Goal: Transaction & Acquisition: Purchase product/service

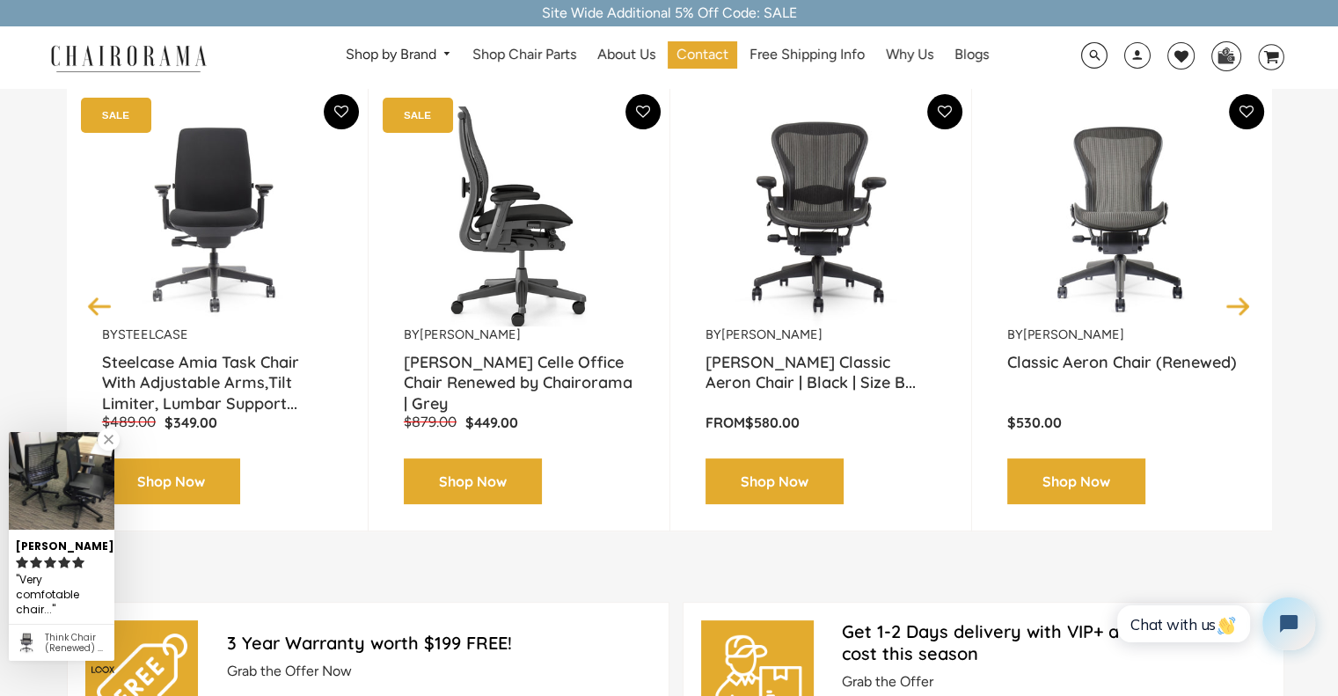
scroll to position [274, 0]
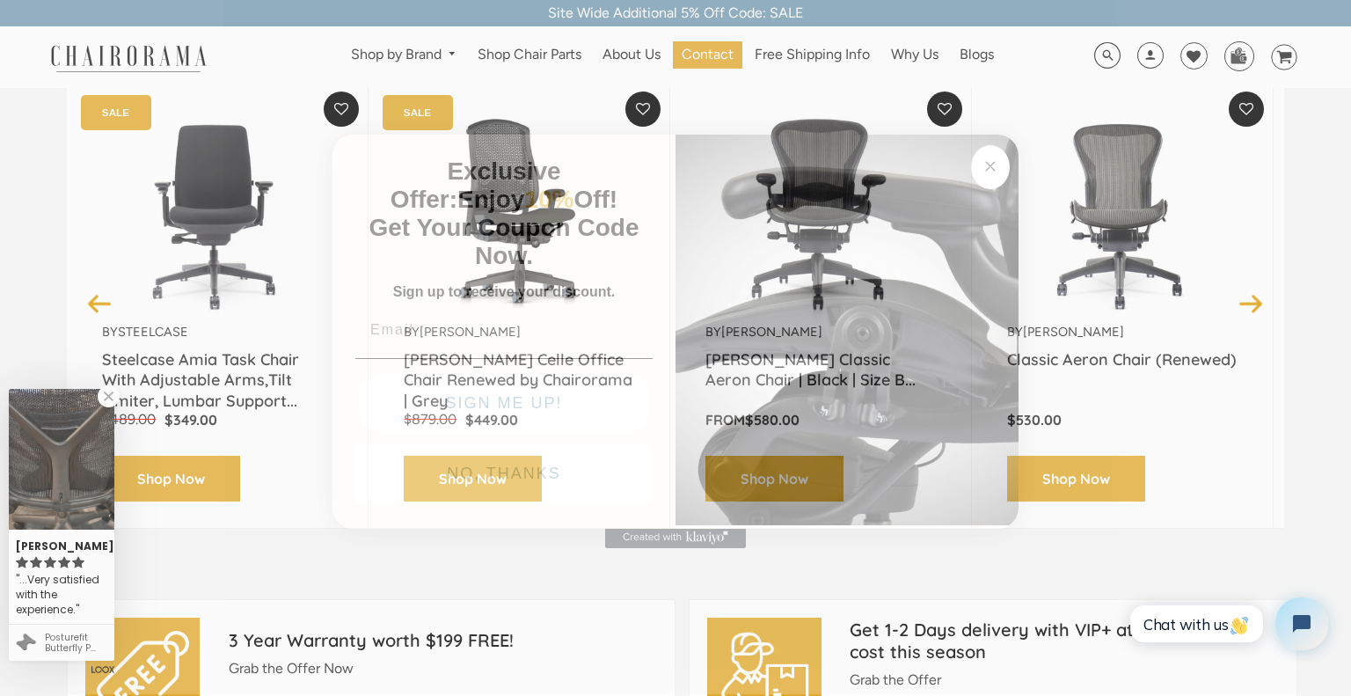
click at [990, 161] on circle "Close dialog" at bounding box center [991, 166] width 20 height 20
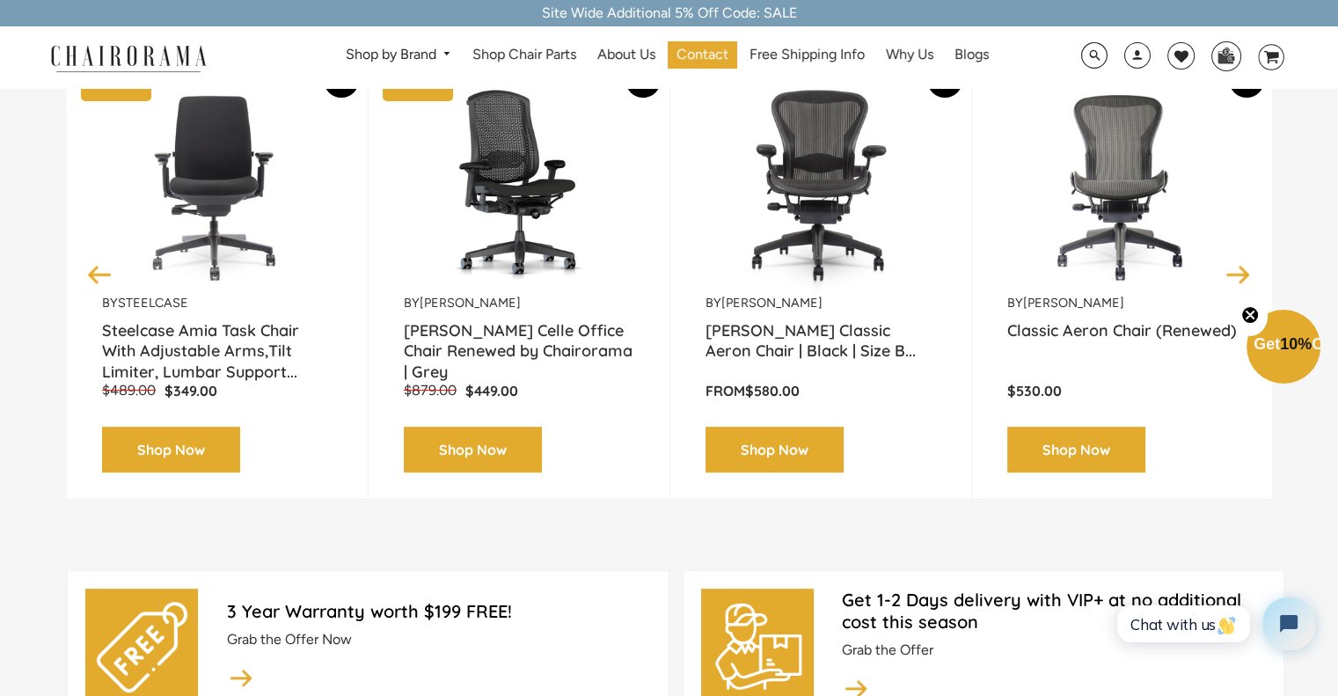
scroll to position [304, 0]
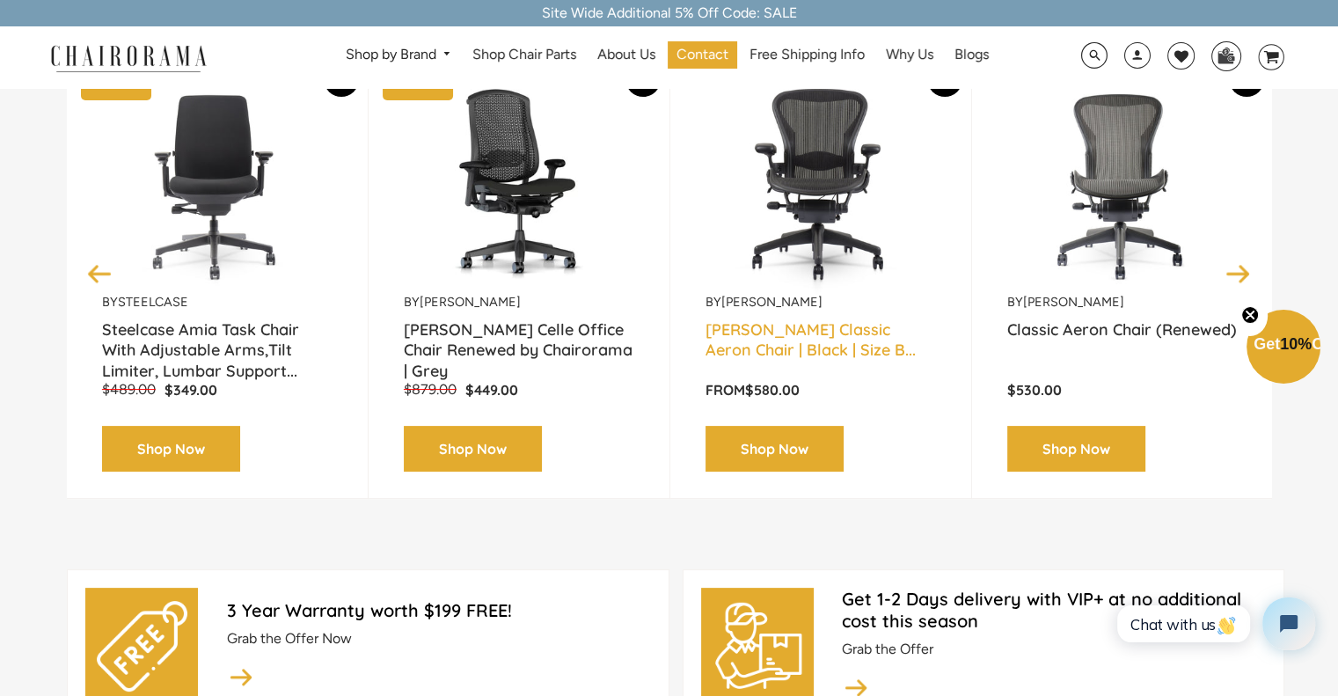
click at [799, 344] on link "Herman Miller Classic Aeron Chair | Black | Size B..." at bounding box center [820, 341] width 230 height 44
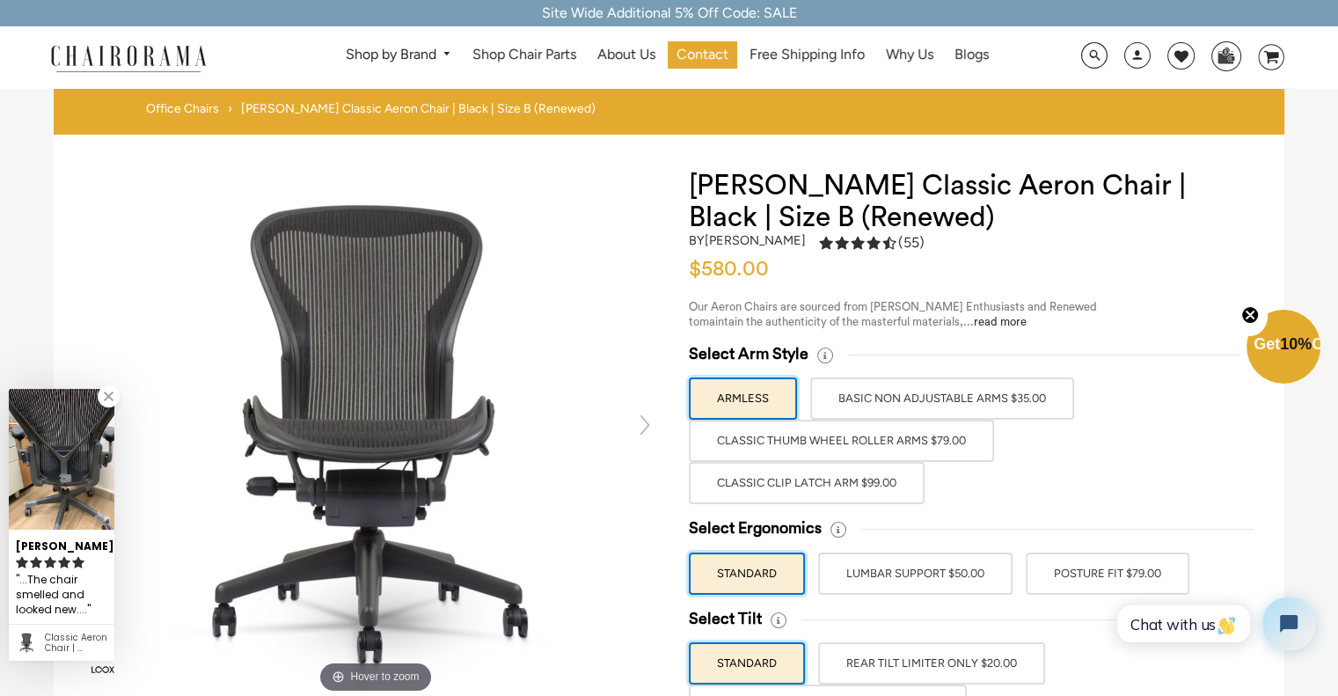
click at [901, 449] on label "Classic Thumb Wheel Roller Arms $79.00" at bounding box center [841, 440] width 305 height 42
click at [0, 0] on input "Classic Thumb Wheel Roller Arms $79.00" at bounding box center [0, 0] width 0 height 0
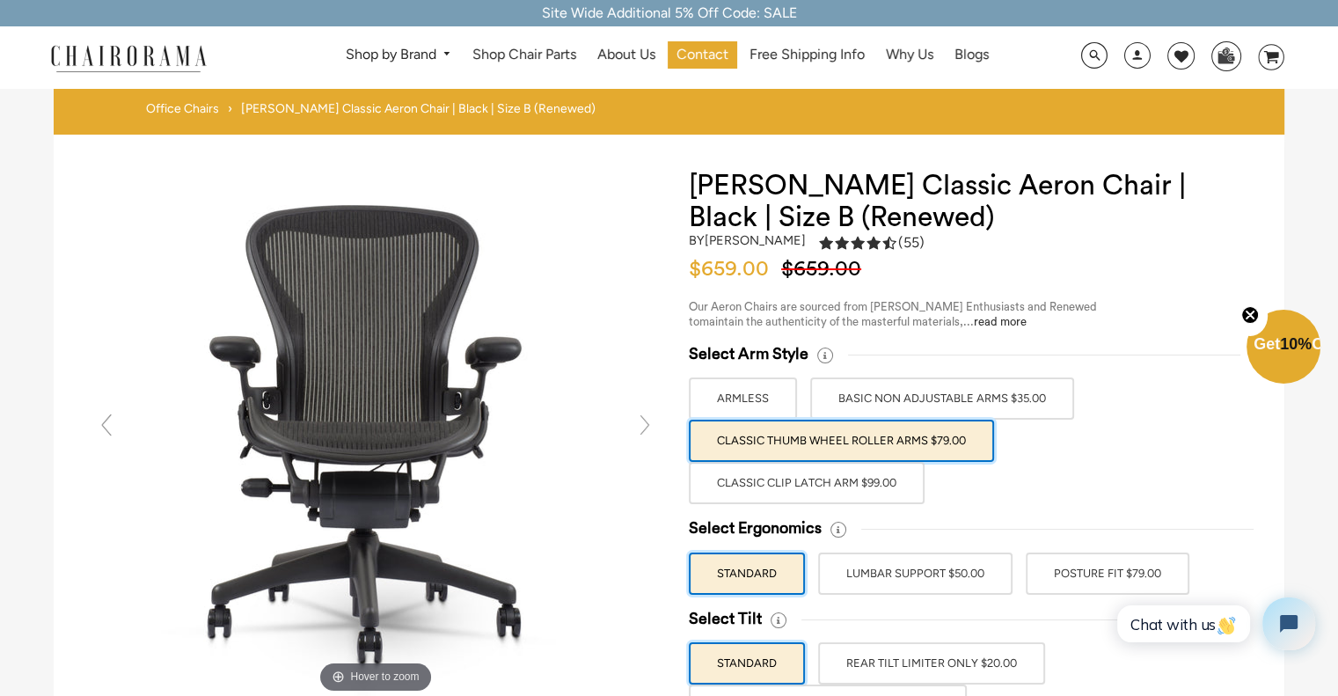
click at [890, 483] on label "Classic Clip Latch Arm $99.00" at bounding box center [807, 483] width 236 height 42
click at [0, 0] on input "Classic Clip Latch Arm $99.00" at bounding box center [0, 0] width 0 height 0
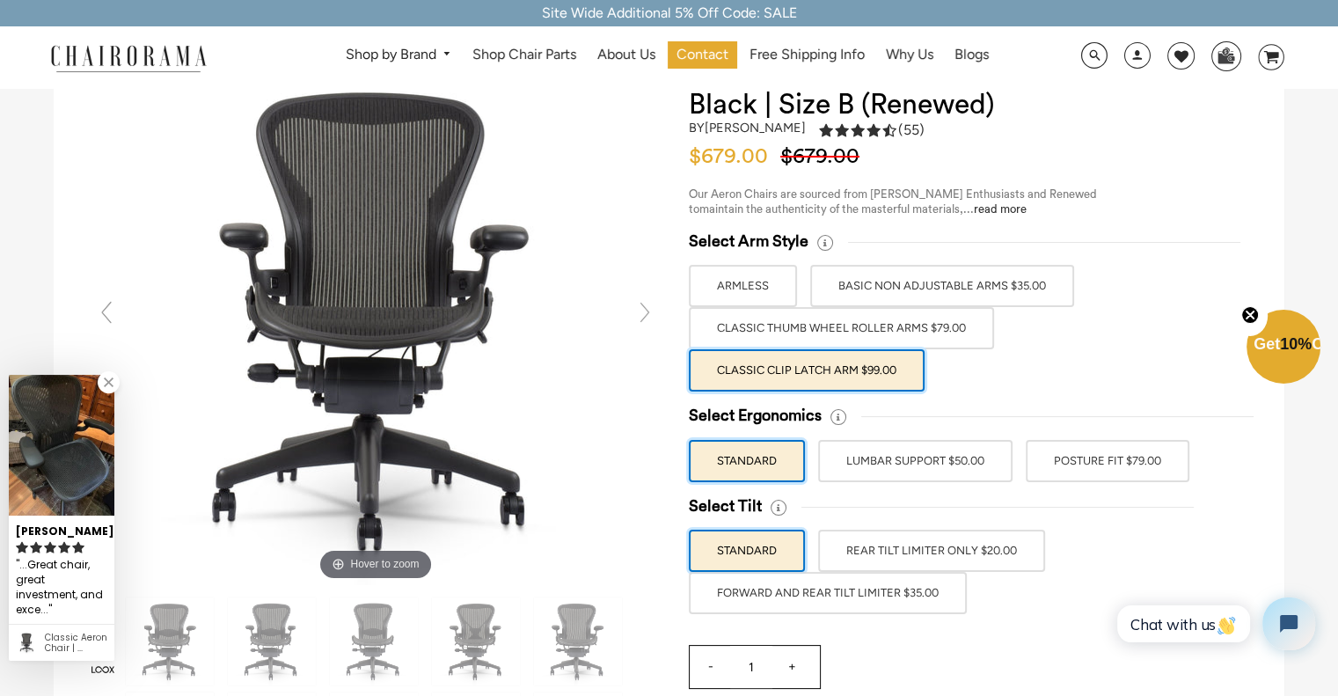
scroll to position [114, 0]
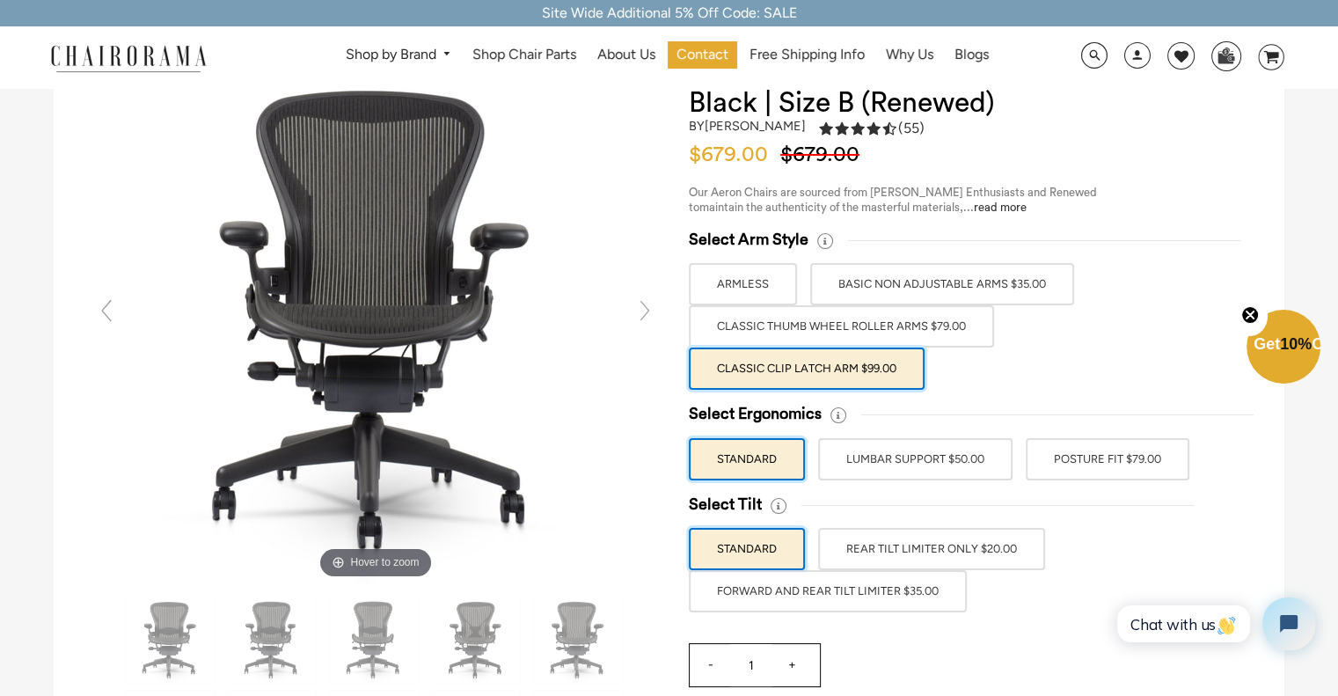
click at [864, 474] on label "LUMBAR SUPPORT $50.00" at bounding box center [915, 459] width 194 height 42
click at [0, 0] on input "LUMBAR SUPPORT $50.00" at bounding box center [0, 0] width 0 height 0
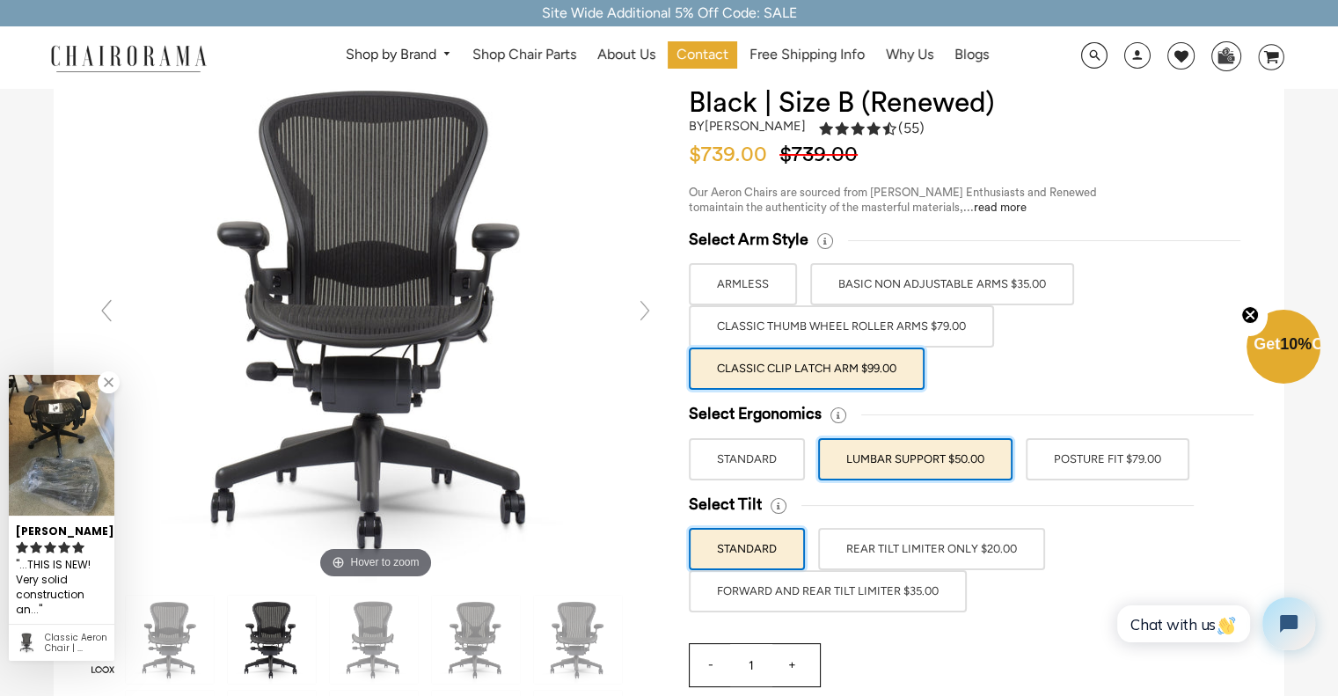
click at [1069, 466] on label "POSTURE FIT $79.00" at bounding box center [1107, 459] width 164 height 42
click at [0, 0] on input "POSTURE FIT $79.00" at bounding box center [0, 0] width 0 height 0
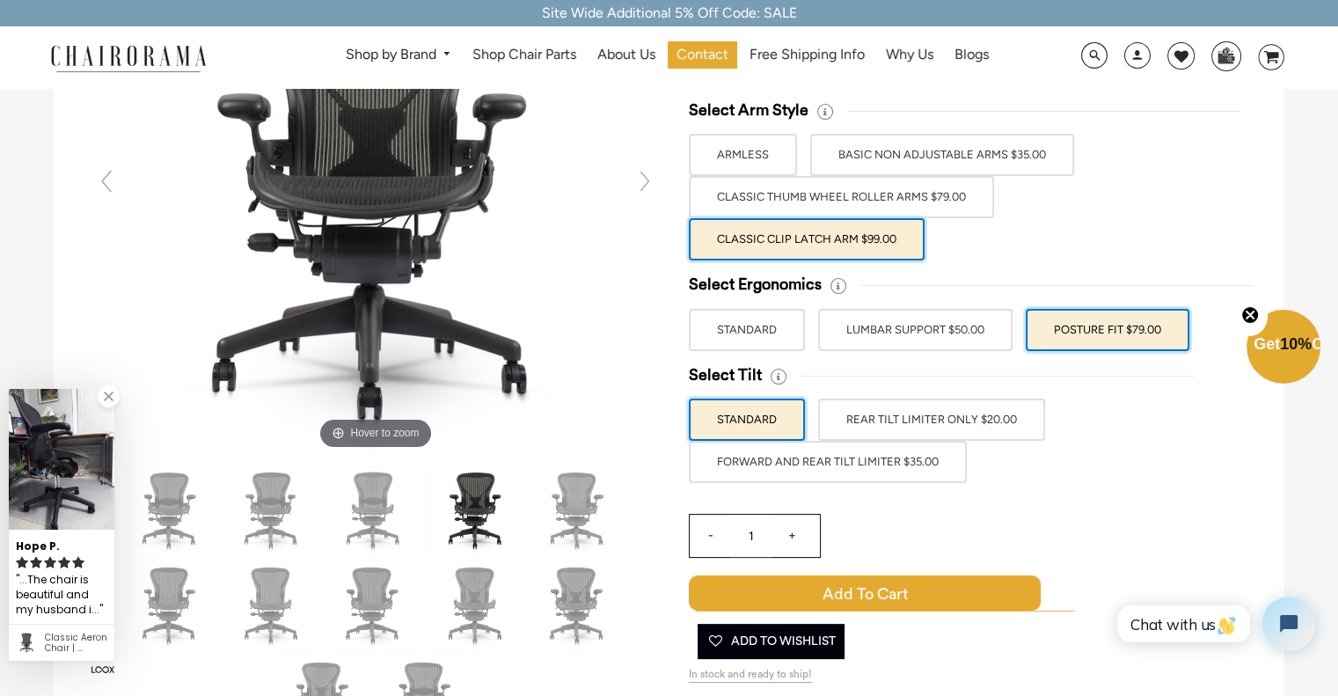
scroll to position [244, 0]
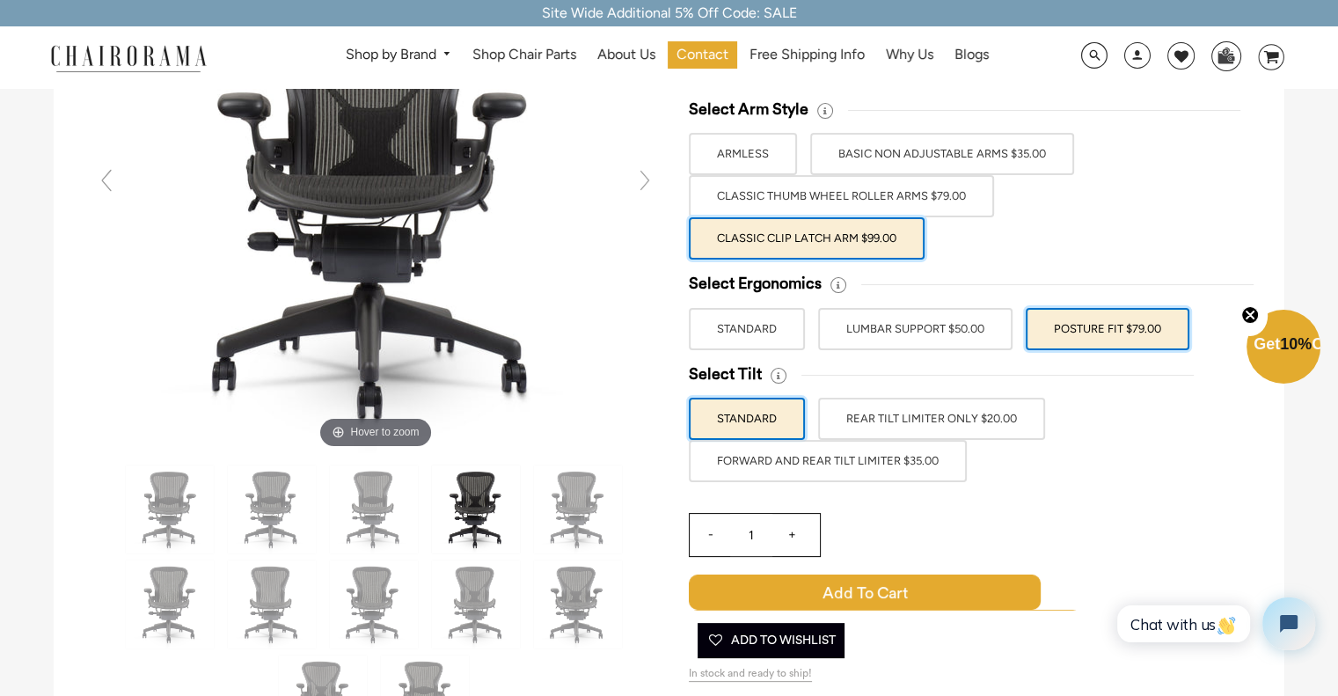
click at [923, 424] on label "REAR TILT LIMITER ONLY $20.00" at bounding box center [931, 419] width 227 height 42
click at [0, 0] on input "REAR TILT LIMITER ONLY $20.00" at bounding box center [0, 0] width 0 height 0
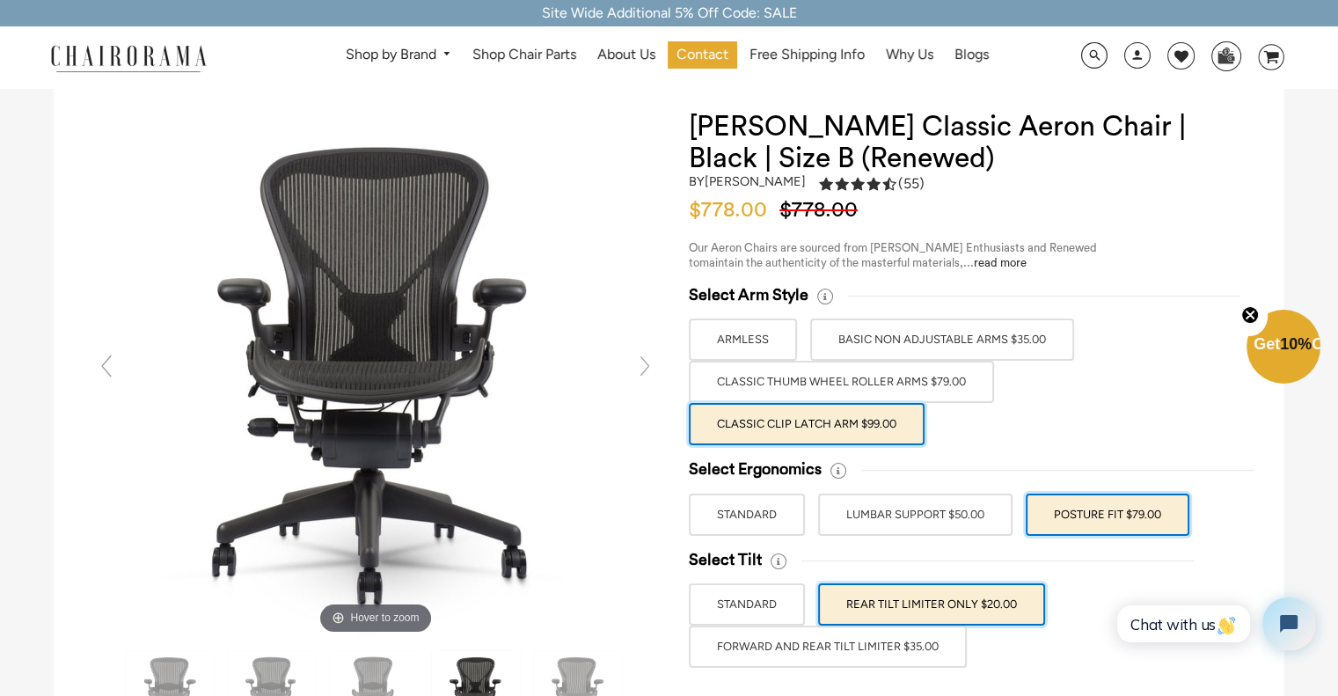
scroll to position [58, 0]
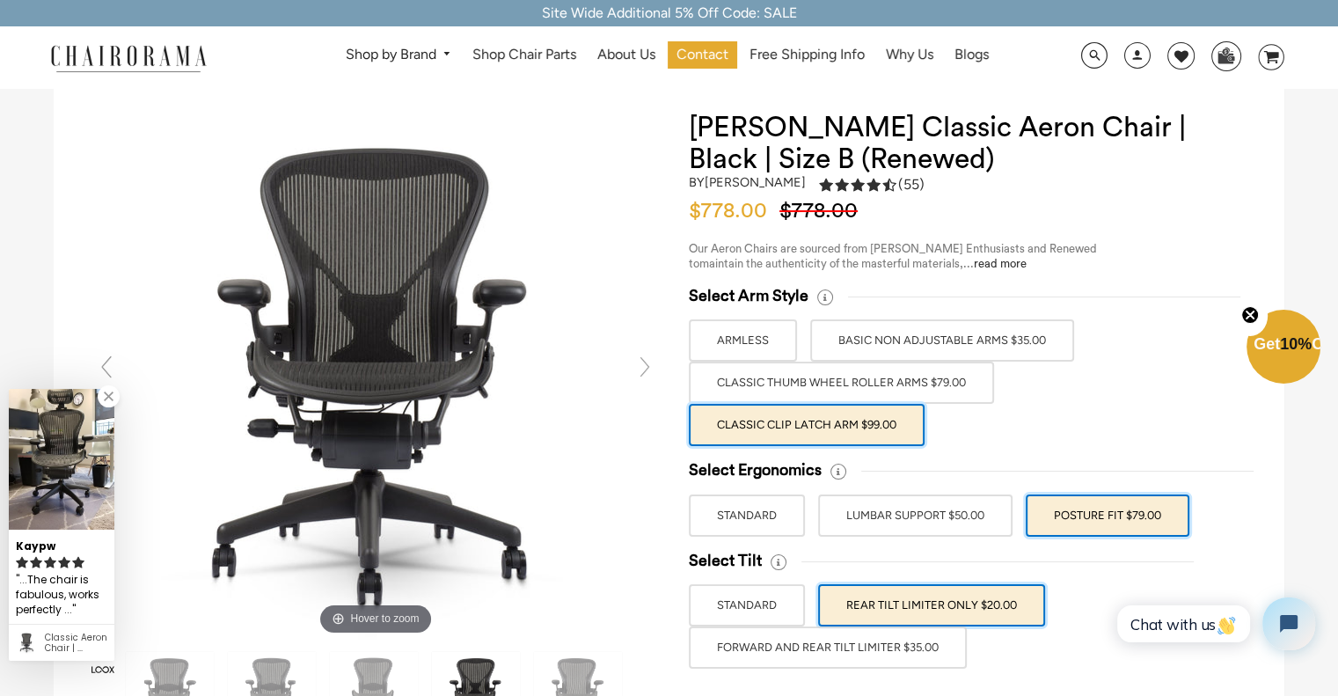
click at [781, 609] on label "STANDARD" at bounding box center [747, 605] width 116 height 42
click at [0, 0] on input "STANDARD" at bounding box center [0, 0] width 0 height 0
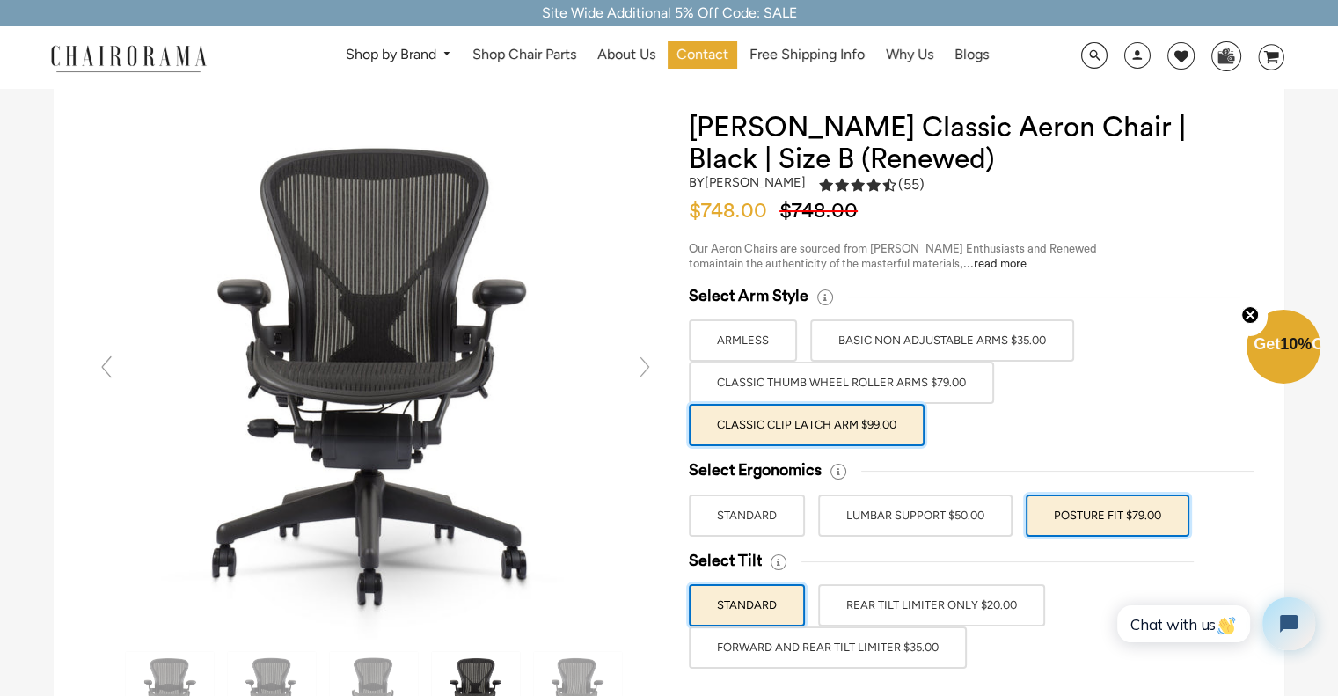
click at [856, 426] on label "Classic Clip Latch Arm $99.00" at bounding box center [807, 425] width 236 height 42
click at [0, 0] on input "Classic Clip Latch Arm $99.00" at bounding box center [0, 0] width 0 height 0
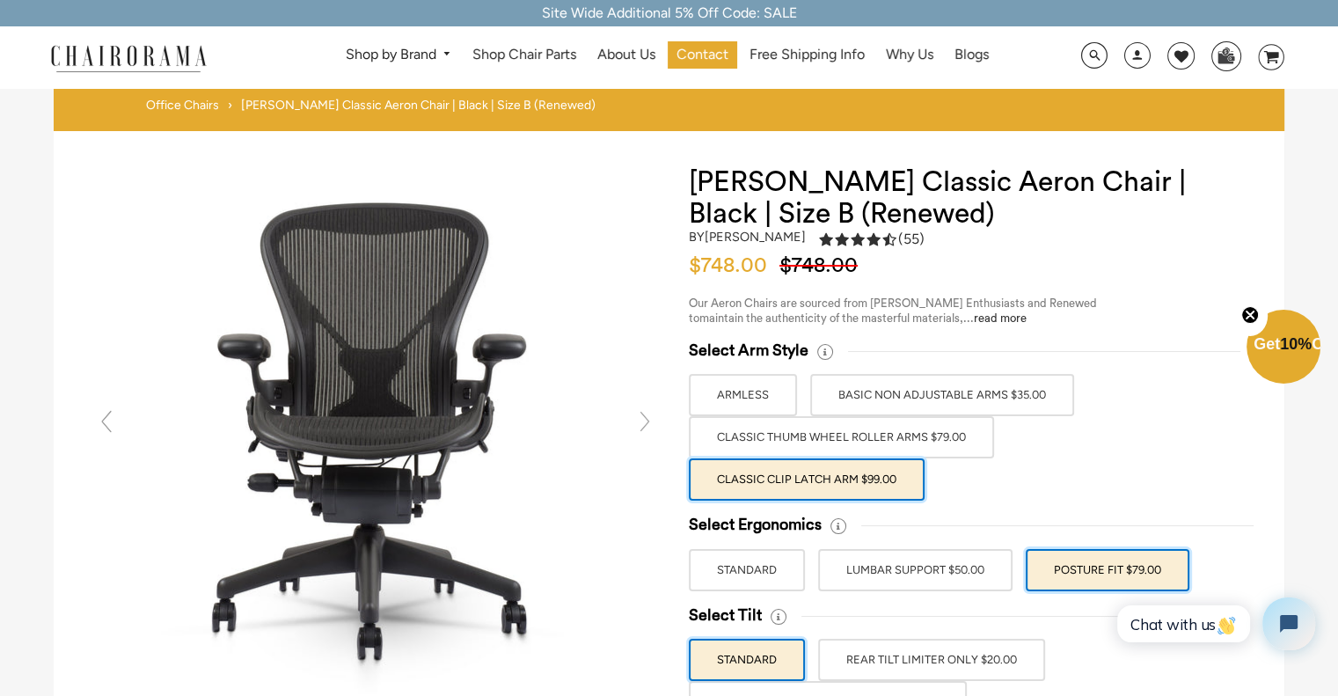
scroll to position [0, 0]
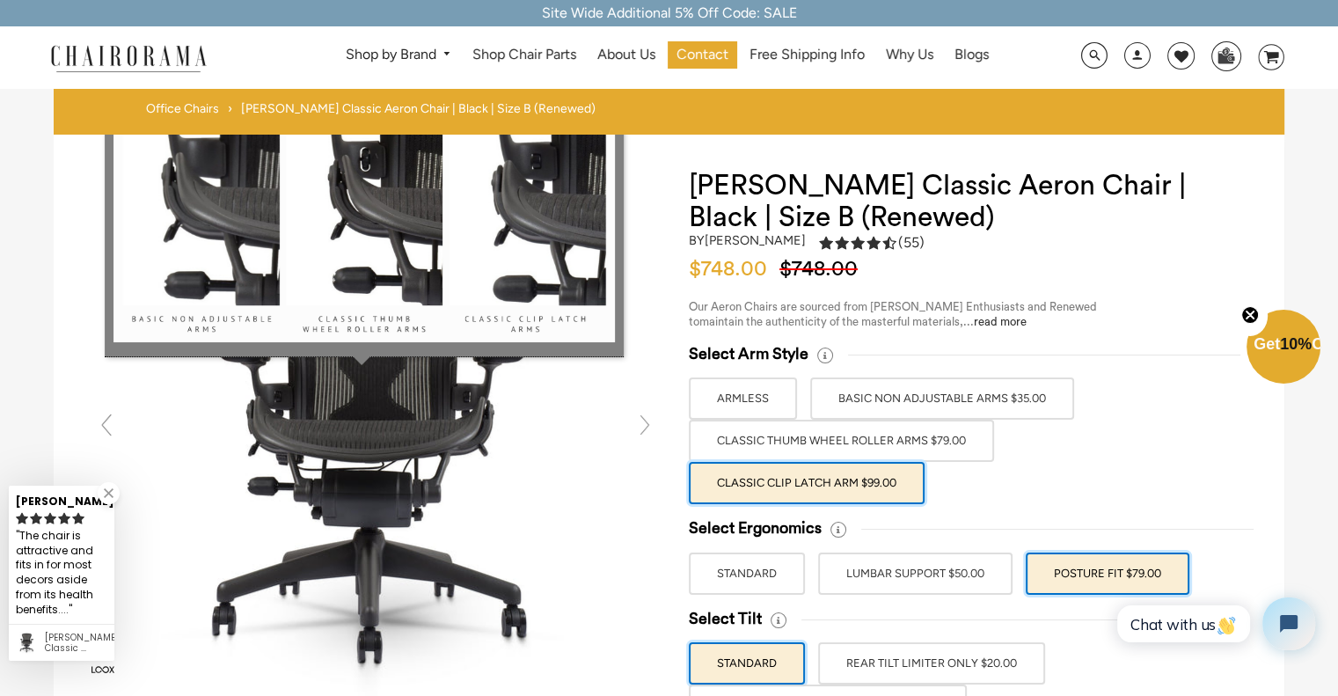
click at [821, 358] on icon at bounding box center [825, 355] width 16 height 16
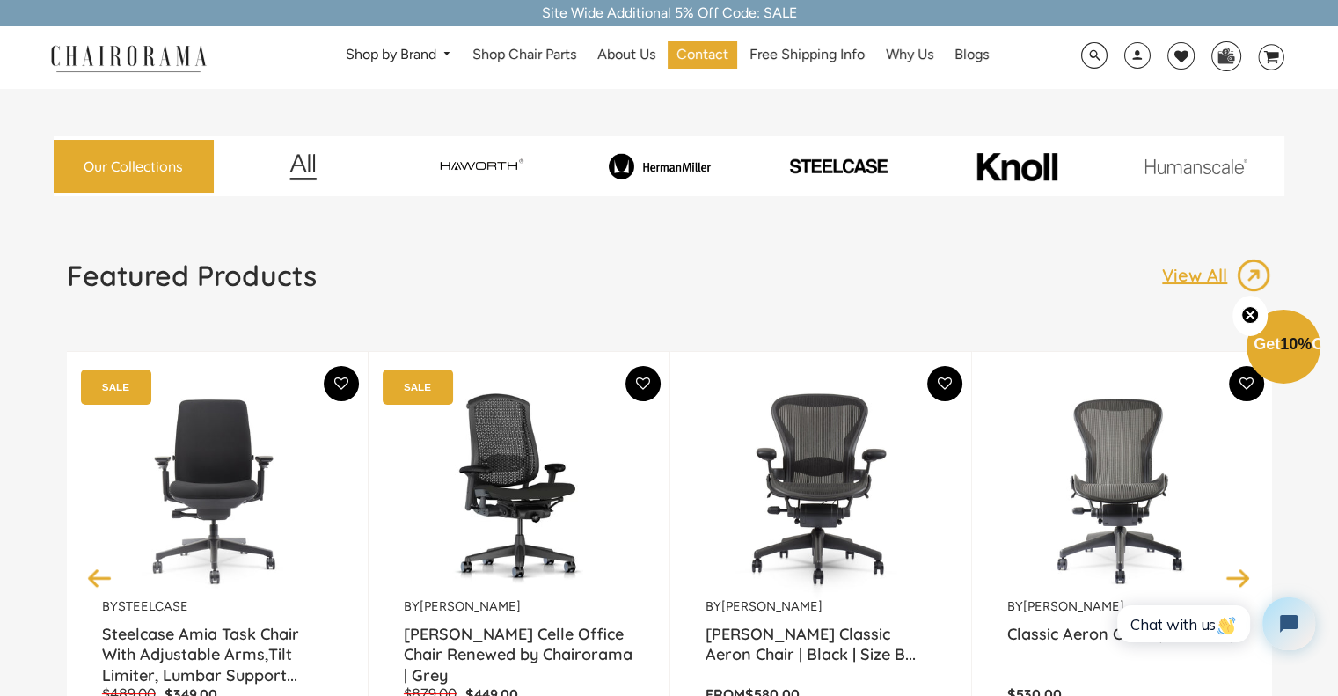
click at [818, 166] on img at bounding box center [838, 166] width 172 height 18
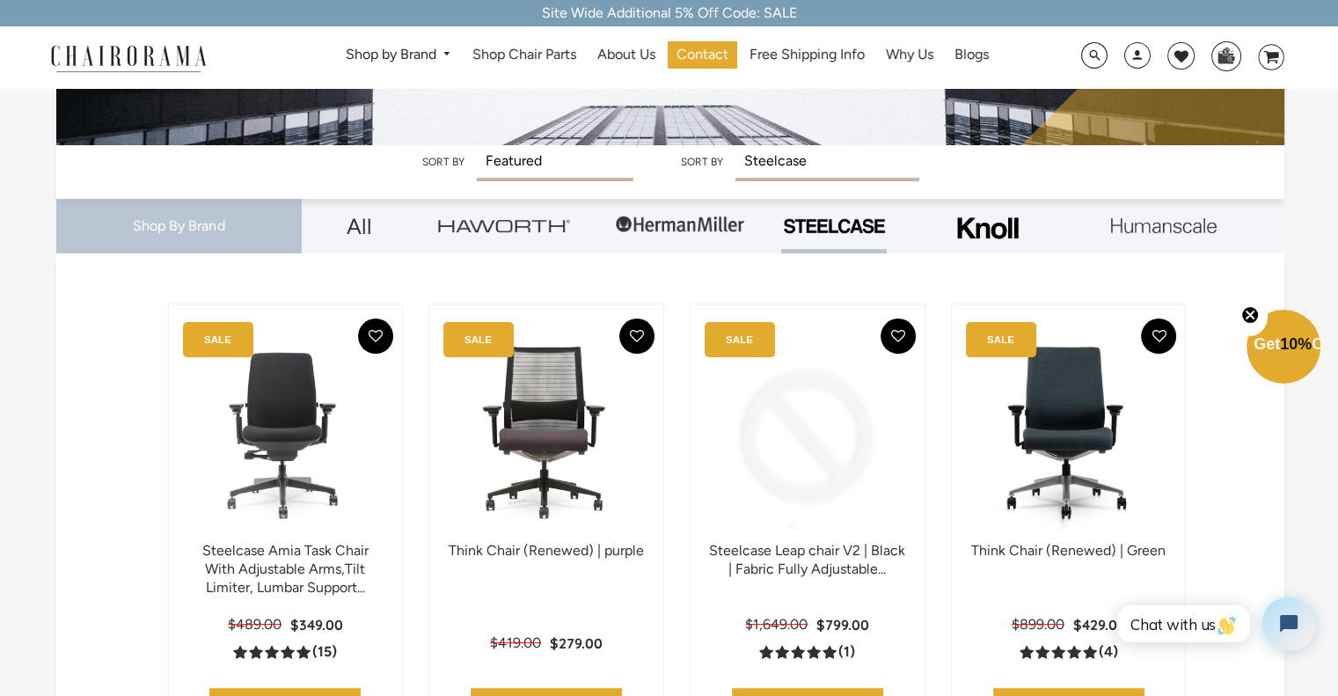
scroll to position [281, 0]
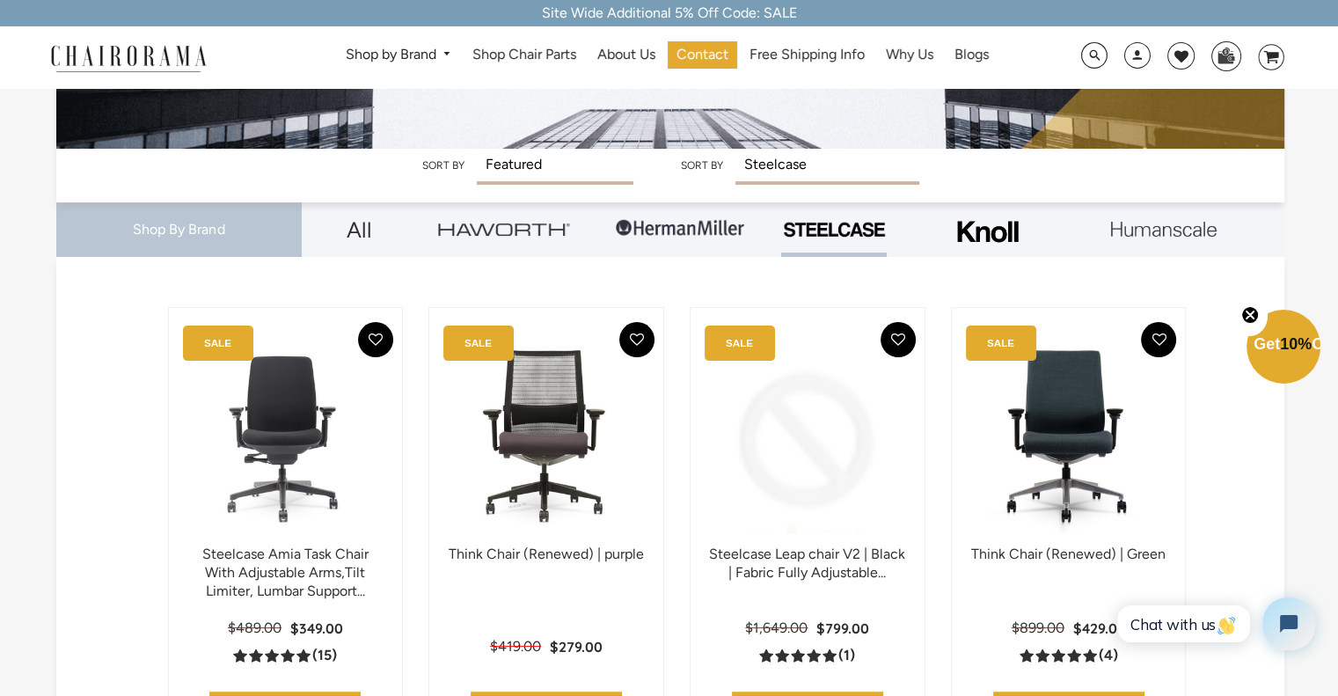
click at [554, 231] on img at bounding box center [504, 228] width 132 height 13
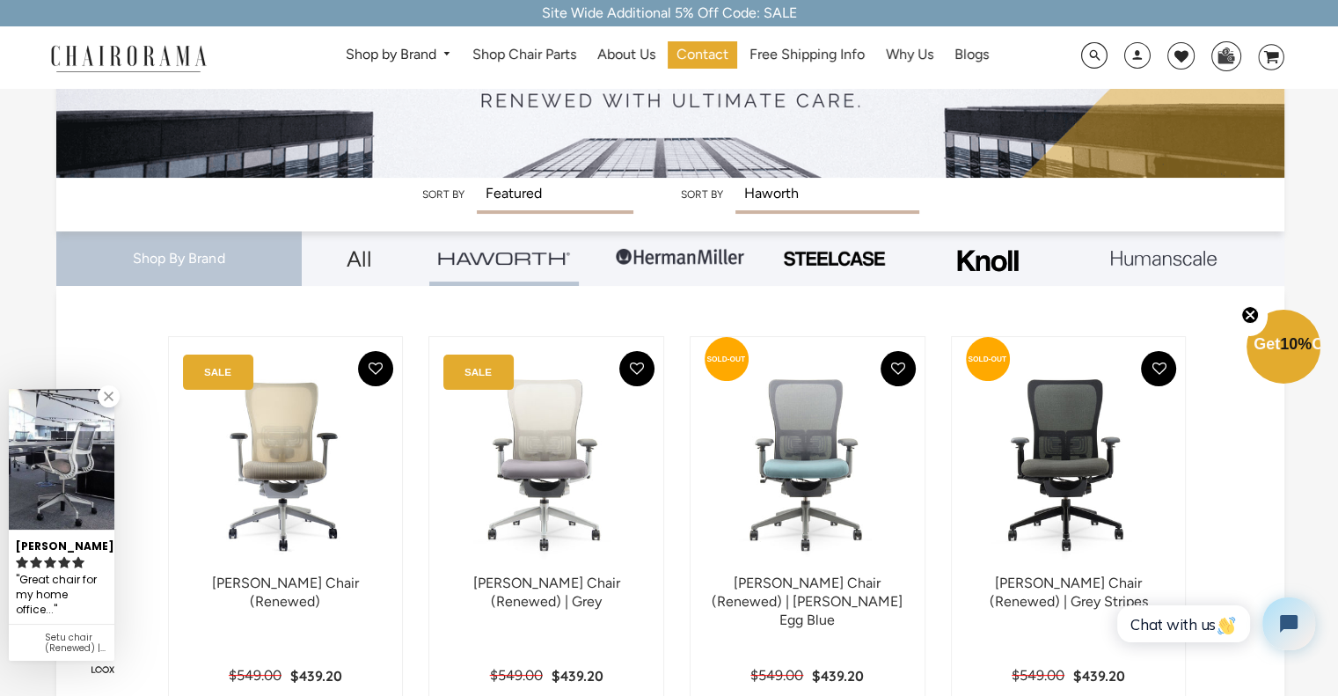
scroll to position [249, 0]
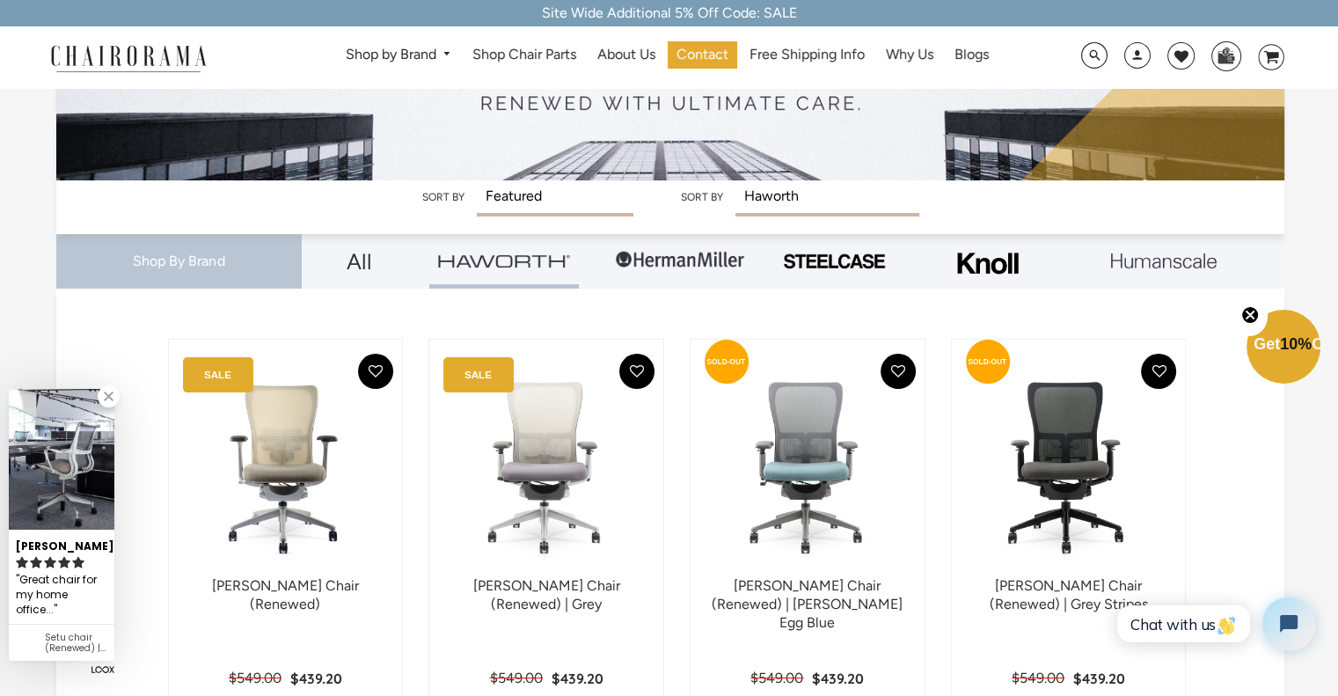
click at [682, 267] on img at bounding box center [680, 260] width 132 height 53
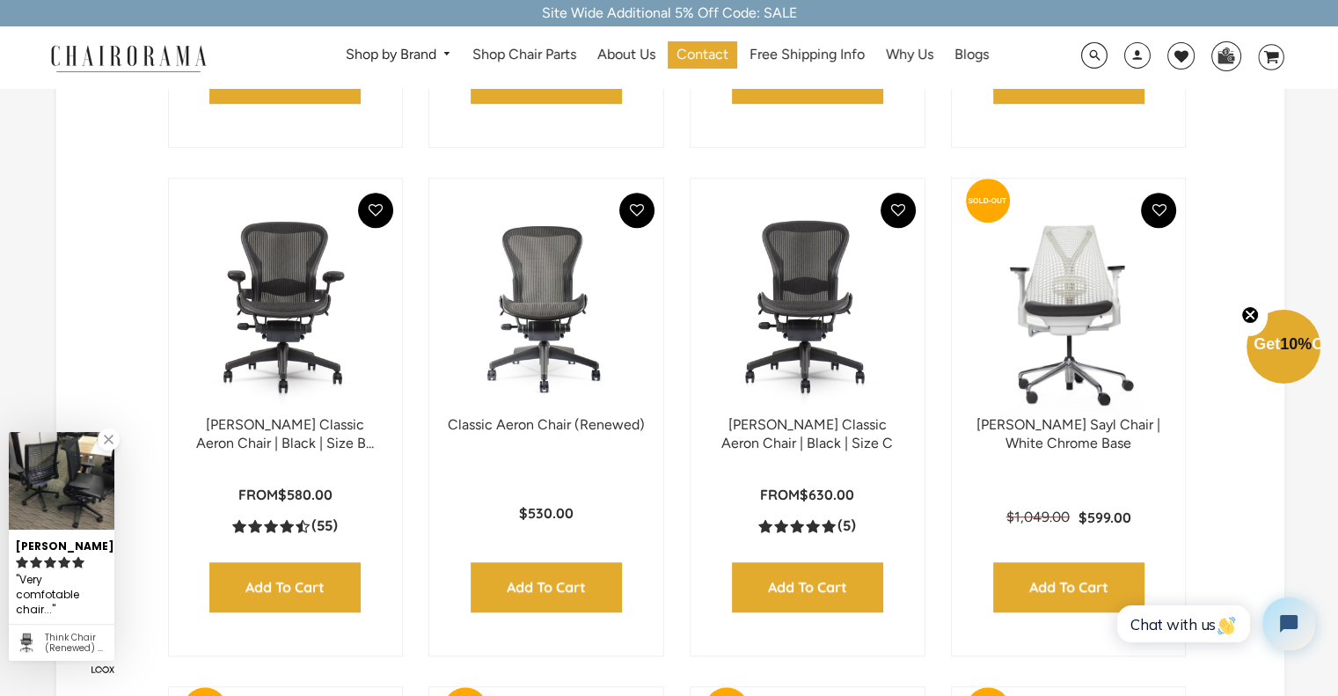
scroll to position [924, 0]
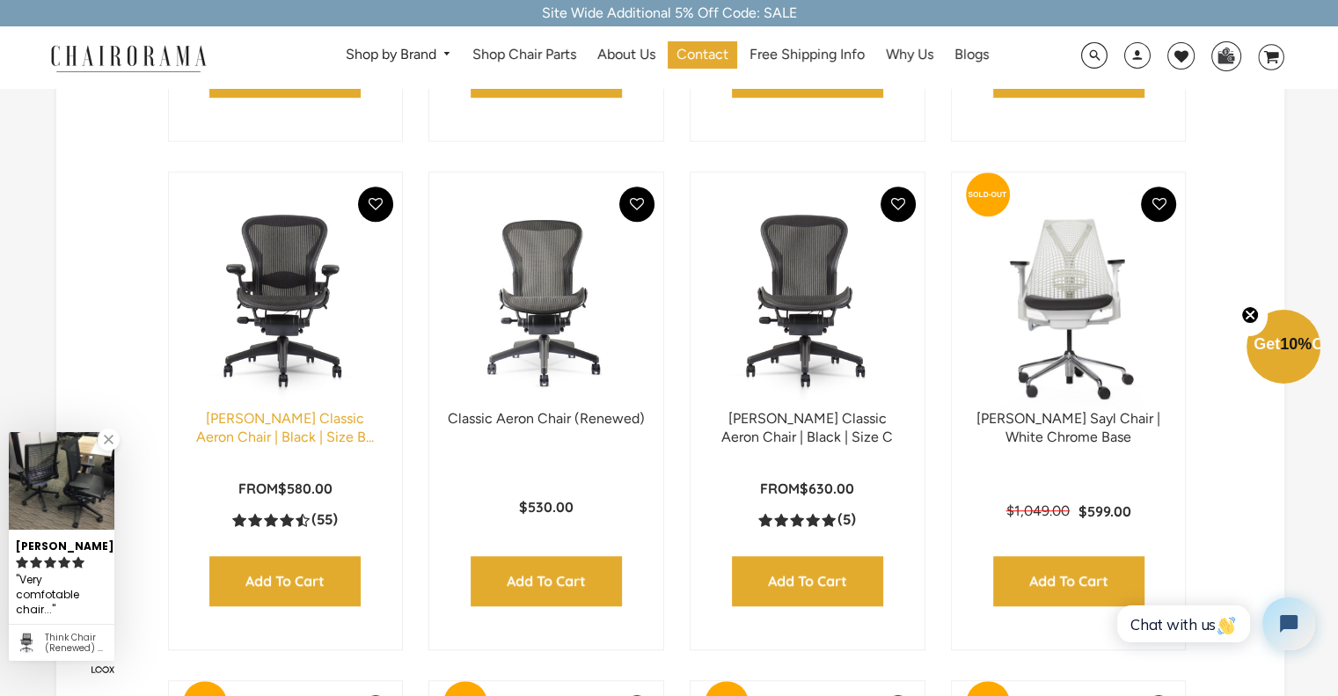
click at [289, 439] on link "[PERSON_NAME] Classic Aeron Chair | Black | Size B..." at bounding box center [285, 427] width 178 height 35
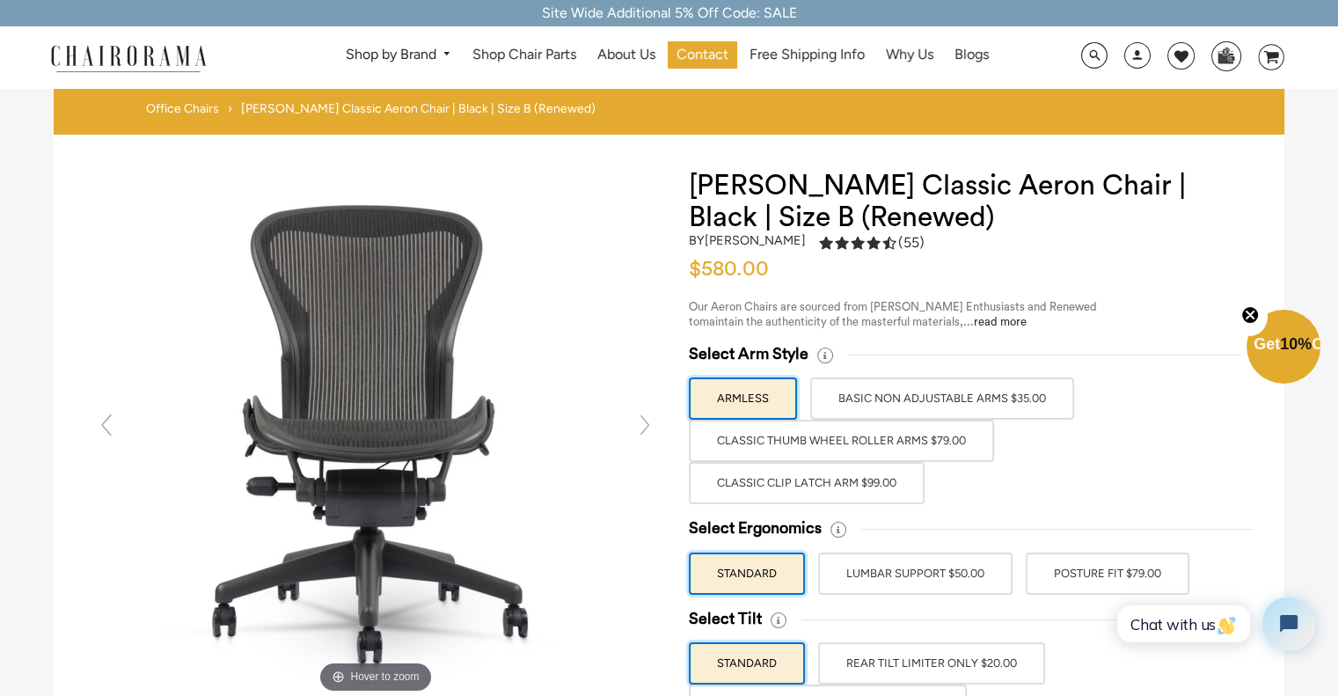
scroll to position [142, 0]
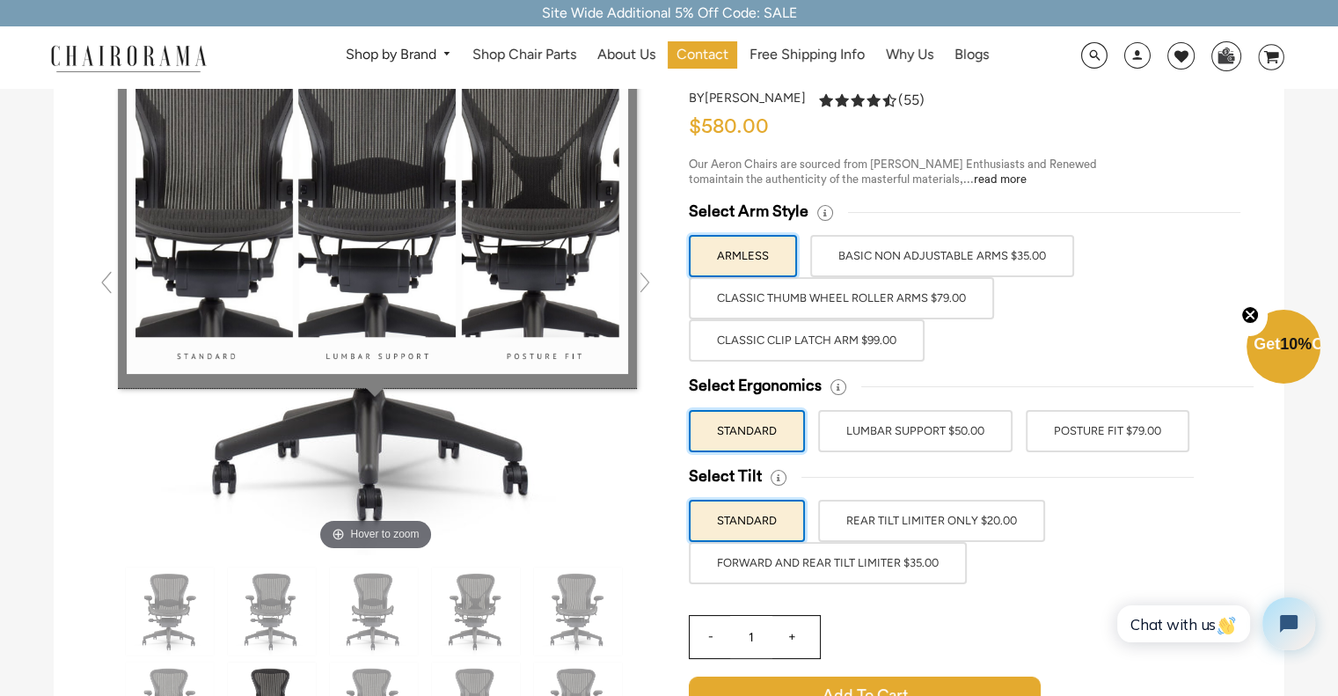
click at [836, 390] on icon at bounding box center [838, 387] width 16 height 16
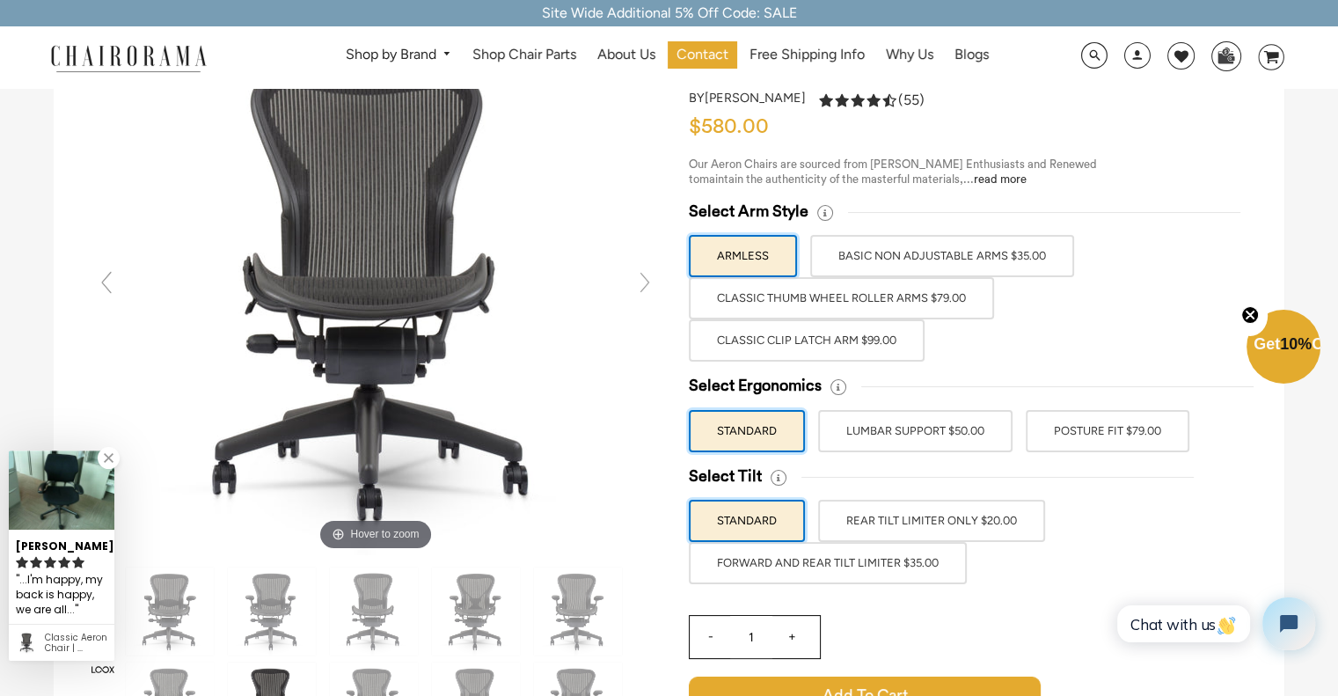
click at [1121, 436] on label "POSTURE FIT $79.00" at bounding box center [1107, 431] width 164 height 42
click at [0, 0] on input "POSTURE FIT $79.00" at bounding box center [0, 0] width 0 height 0
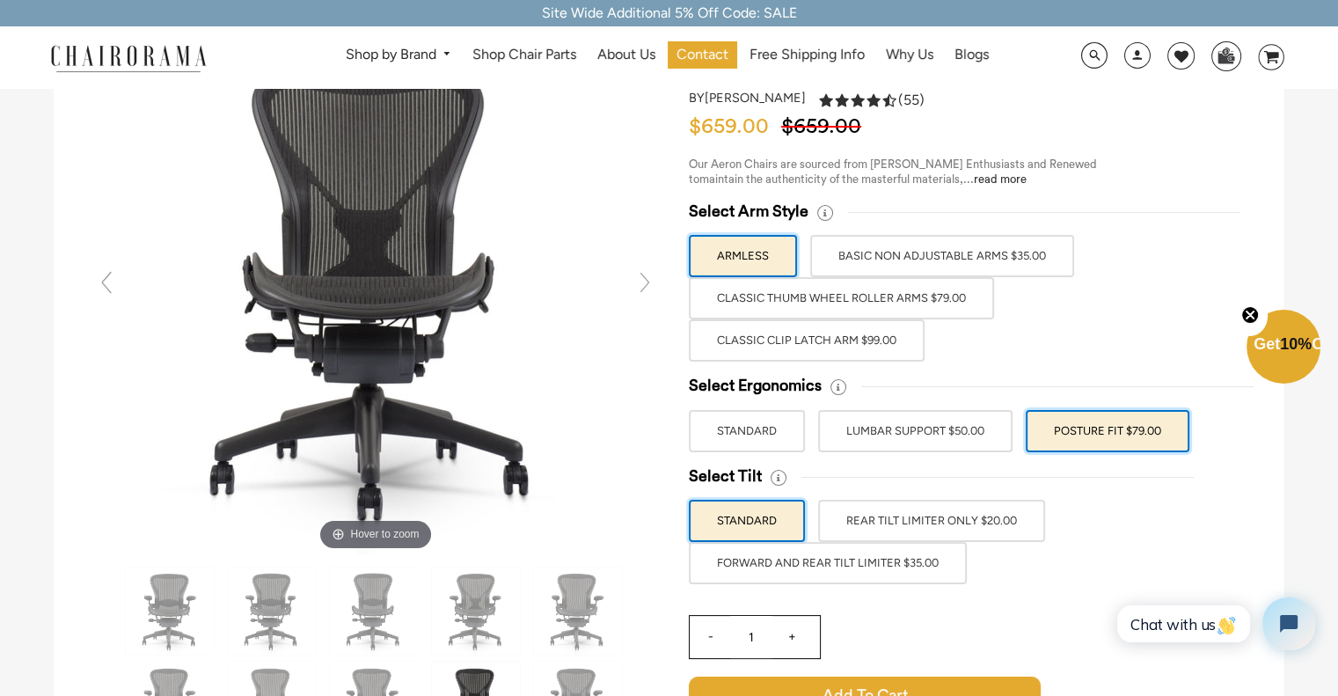
click at [899, 351] on label "Classic Clip Latch Arm $99.00" at bounding box center [807, 340] width 236 height 42
click at [0, 0] on input "Classic Clip Latch Arm $99.00" at bounding box center [0, 0] width 0 height 0
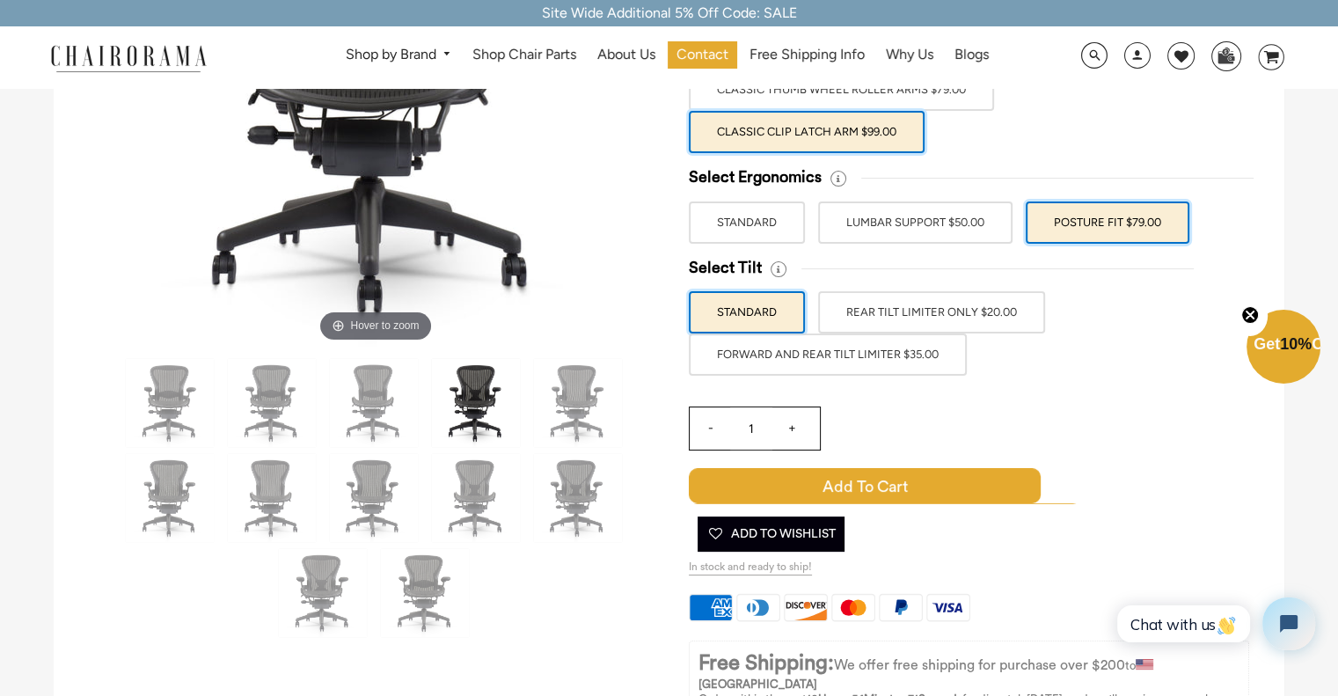
scroll to position [352, 0]
